Goal: Navigation & Orientation: Find specific page/section

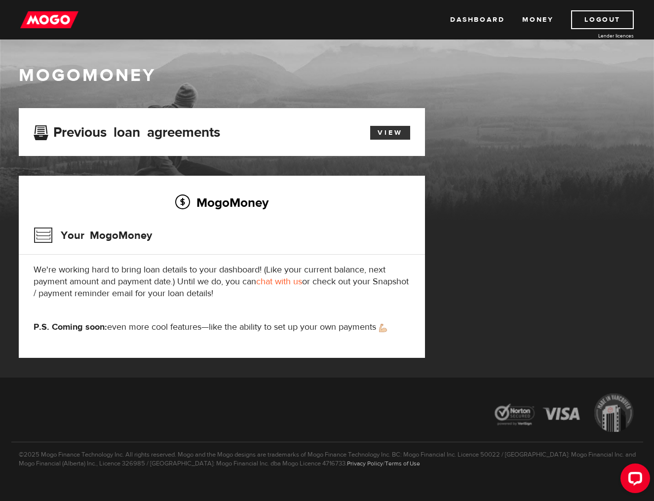
click at [393, 134] on link "View" at bounding box center [390, 133] width 40 height 14
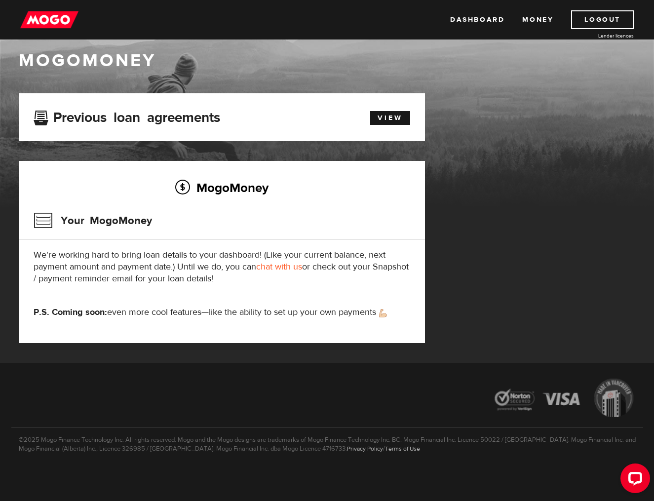
scroll to position [15, 0]
click at [530, 30] on div "Dashboard Money Logout Lender licences Dashboard Money Logout Lender licences" at bounding box center [327, 19] width 654 height 39
click at [536, 22] on link "Money" at bounding box center [537, 19] width 31 height 19
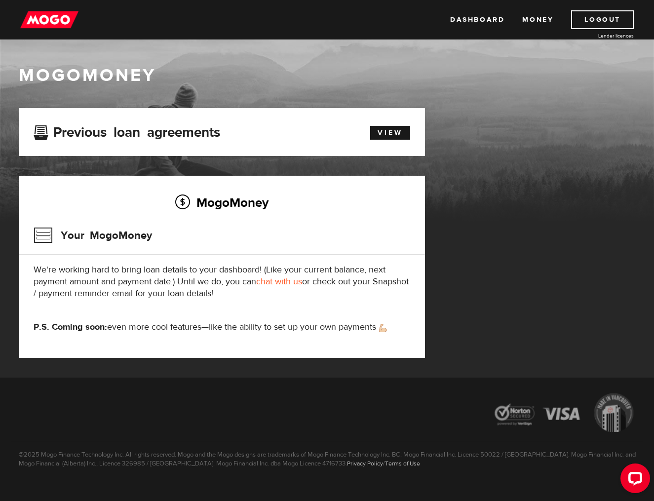
click at [41, 18] on img at bounding box center [49, 19] width 58 height 19
click at [93, 231] on h3 "Your MogoMoney" at bounding box center [93, 236] width 118 height 26
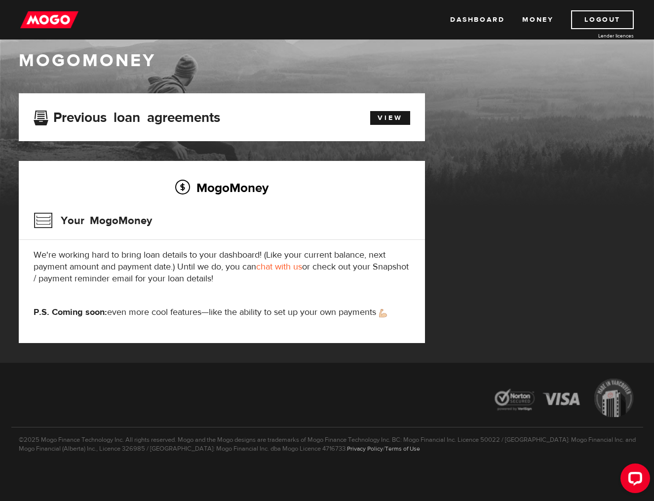
scroll to position [15, 0]
click at [636, 476] on icon "Open LiveChat chat widget" at bounding box center [635, 478] width 9 height 6
